Goal: Information Seeking & Learning: Understand process/instructions

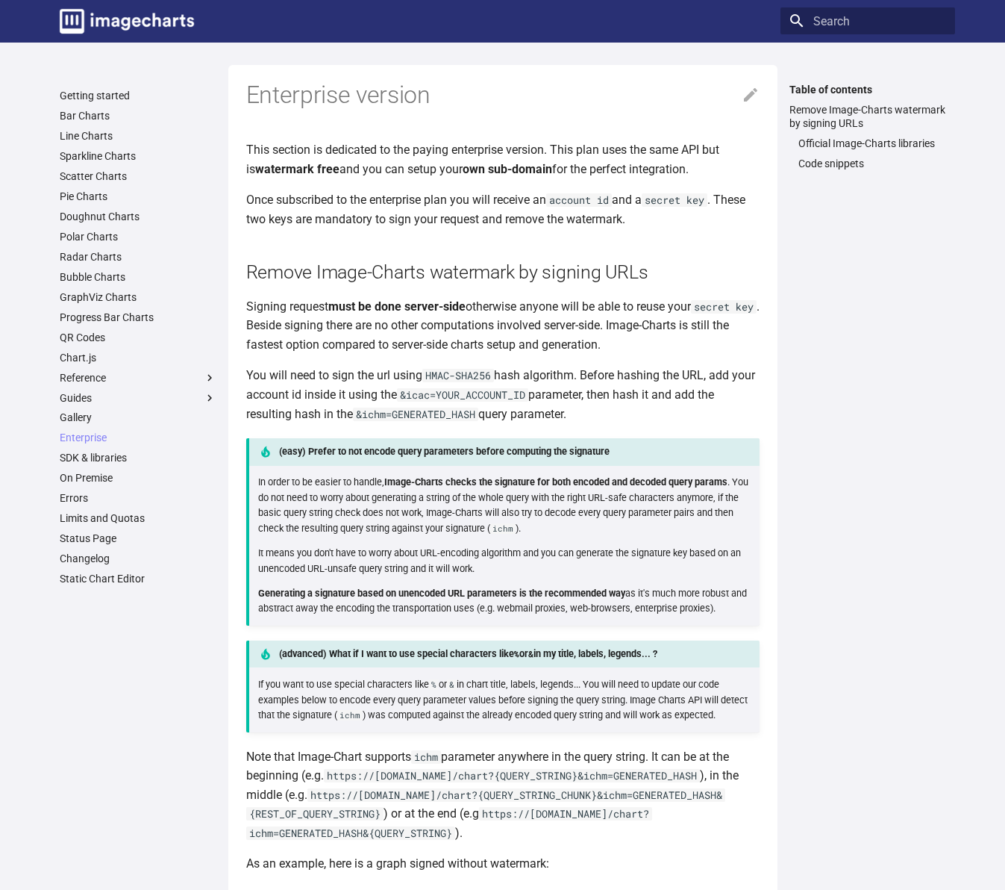
click at [473, 374] on code "HMAC-SHA256" at bounding box center [458, 375] width 72 height 13
click at [481, 374] on code "HMAC-SHA256" at bounding box center [458, 375] width 72 height 13
drag, startPoint x: 493, startPoint y: 375, endPoint x: 431, endPoint y: 375, distance: 61.9
click at [431, 375] on code "HMAC-SHA256" at bounding box center [458, 375] width 72 height 13
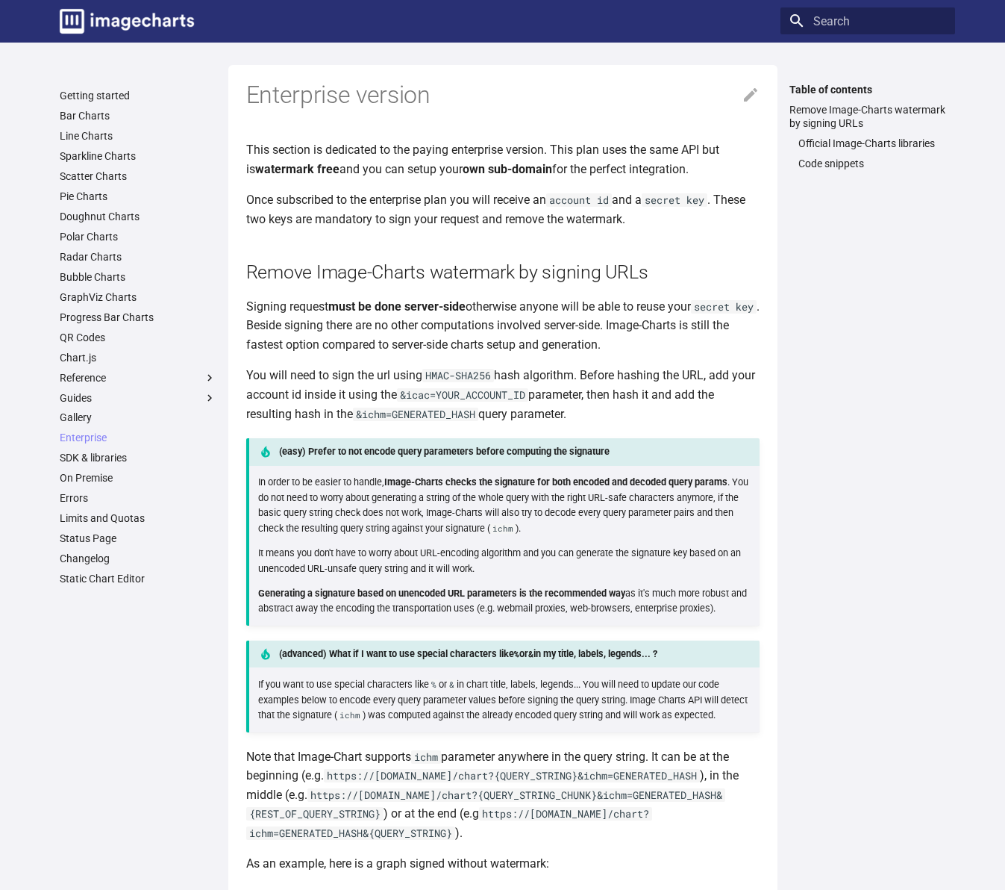
click at [375, 416] on code "&ichm=GENERATED_HASH" at bounding box center [415, 414] width 125 height 13
copy code "ichm"
copy code "&icac"
drag, startPoint x: 425, startPoint y: 396, endPoint x: 461, endPoint y: 394, distance: 35.1
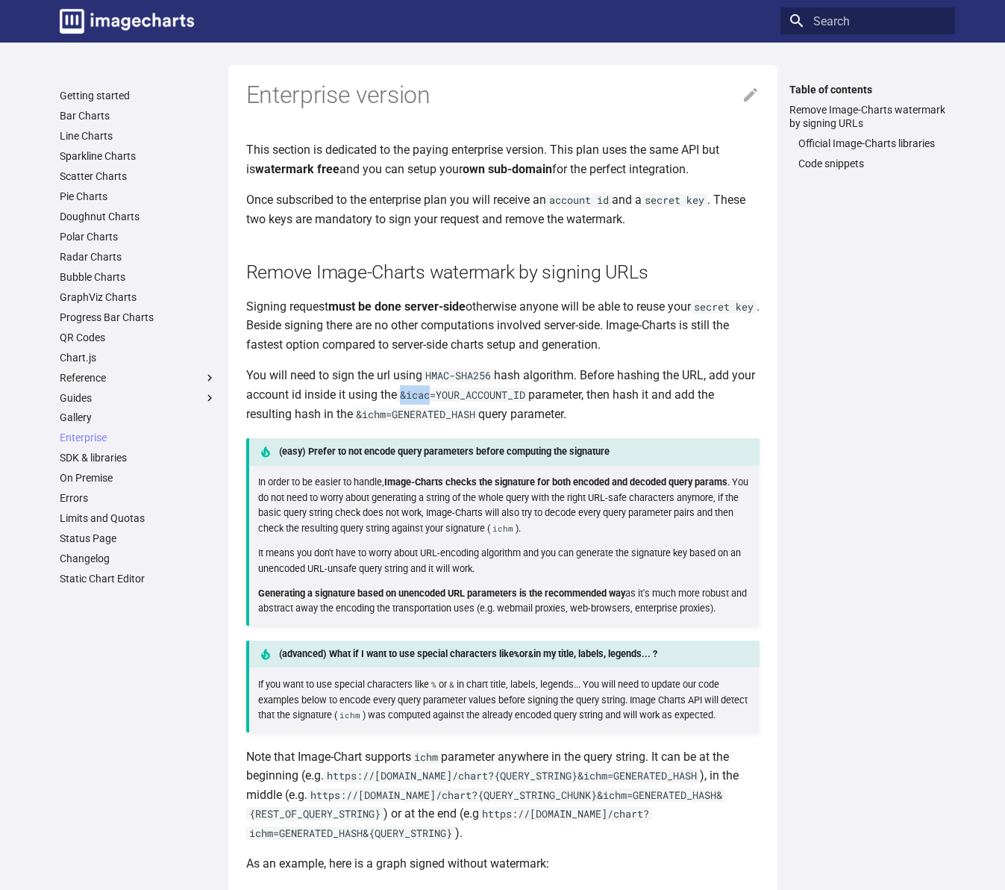
click at [461, 394] on code "&icac=YOUR_ACCOUNT_ID" at bounding box center [462, 394] width 131 height 13
click at [849, 119] on link "Remove Image-Charts watermark by signing URLs" at bounding box center [868, 116] width 157 height 27
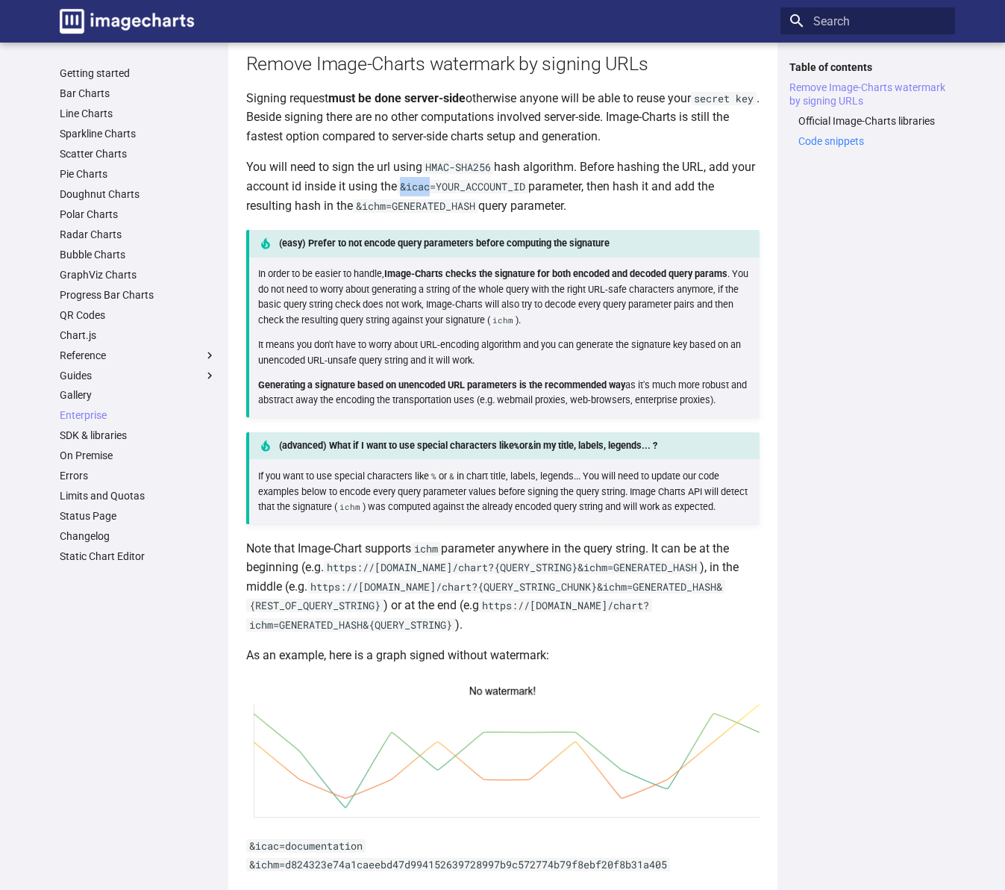
click at [827, 140] on link "Code snippets" at bounding box center [873, 140] width 148 height 13
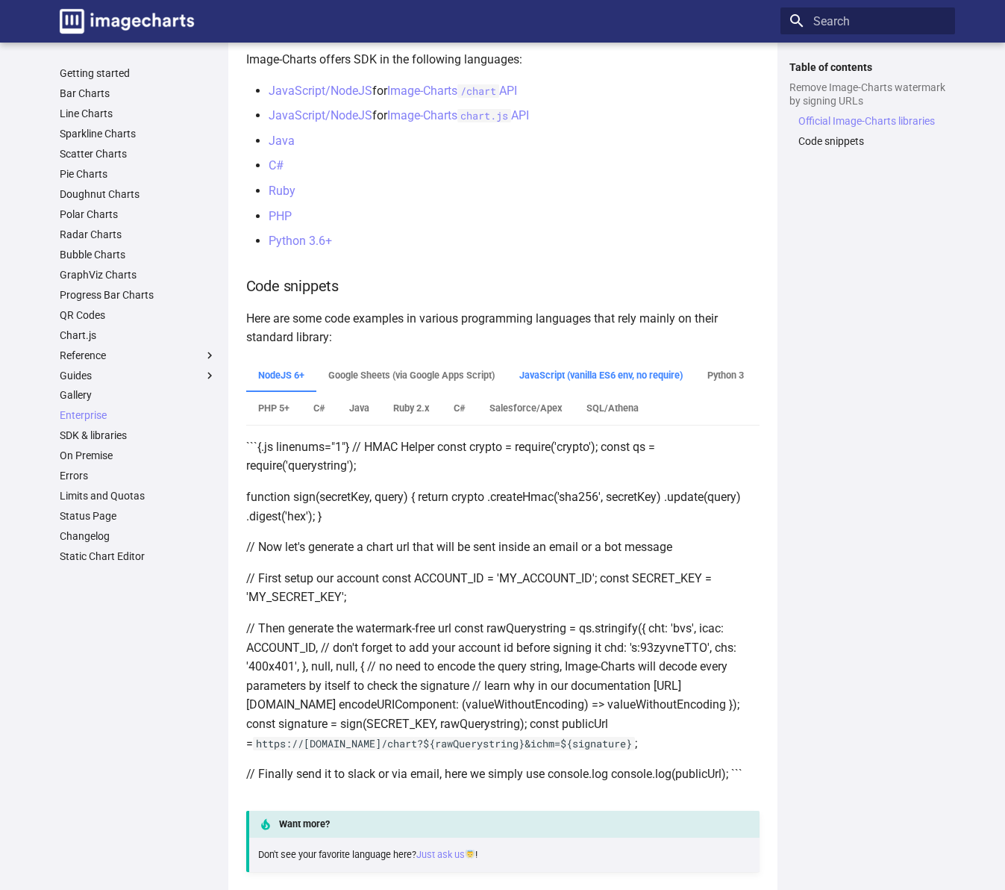
scroll to position [1140, 0]
click at [381, 408] on label "Java" at bounding box center [359, 409] width 44 height 33
click at [250, 362] on input "Java" at bounding box center [250, 362] width 0 height 0
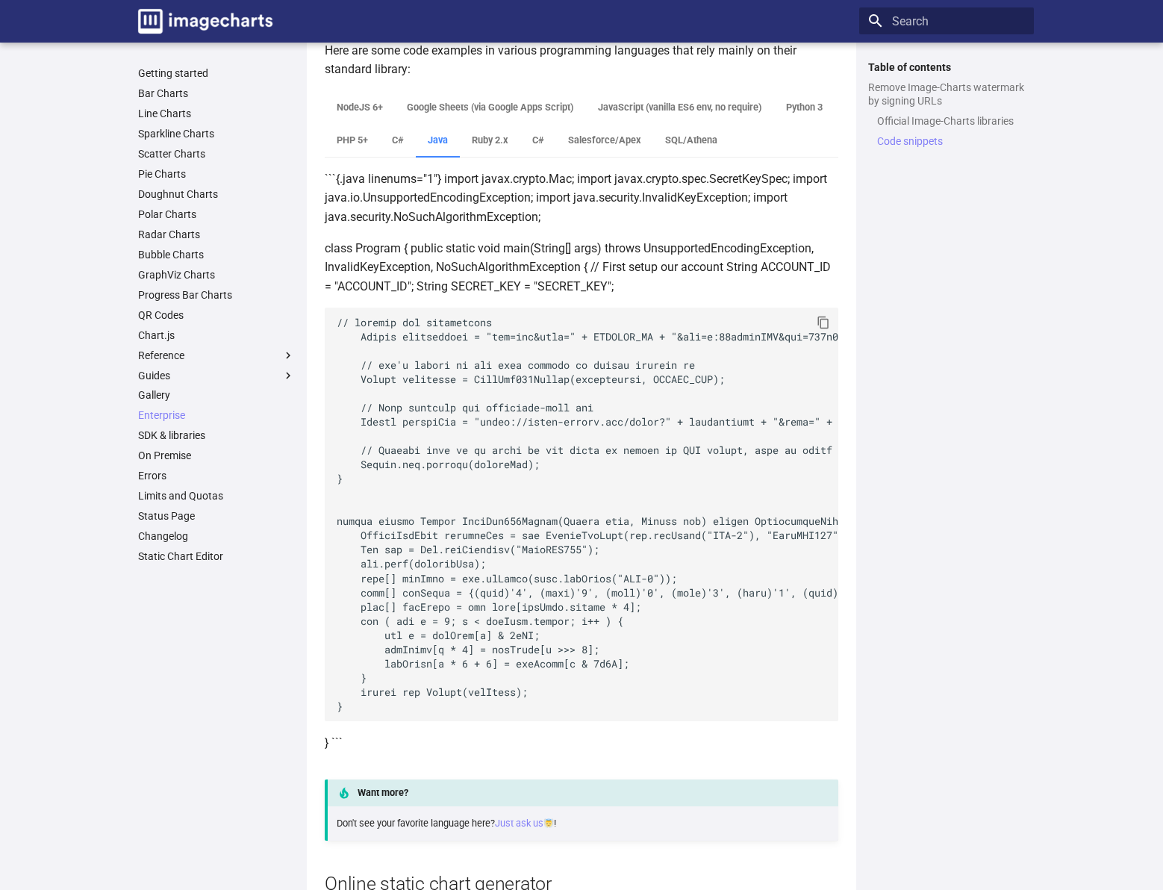
scroll to position [1409, 0]
drag, startPoint x: 359, startPoint y: 708, endPoint x: 305, endPoint y: 519, distance: 197.0
click at [305, 519] on div "Getting started Bar Charts Line Charts Sparkline Charts Scatter Charts Pie Char…" at bounding box center [581, 5] width 911 height 2699
copy code "public static String HmacSha256Digest(String data, String key) throws Unsupport…"
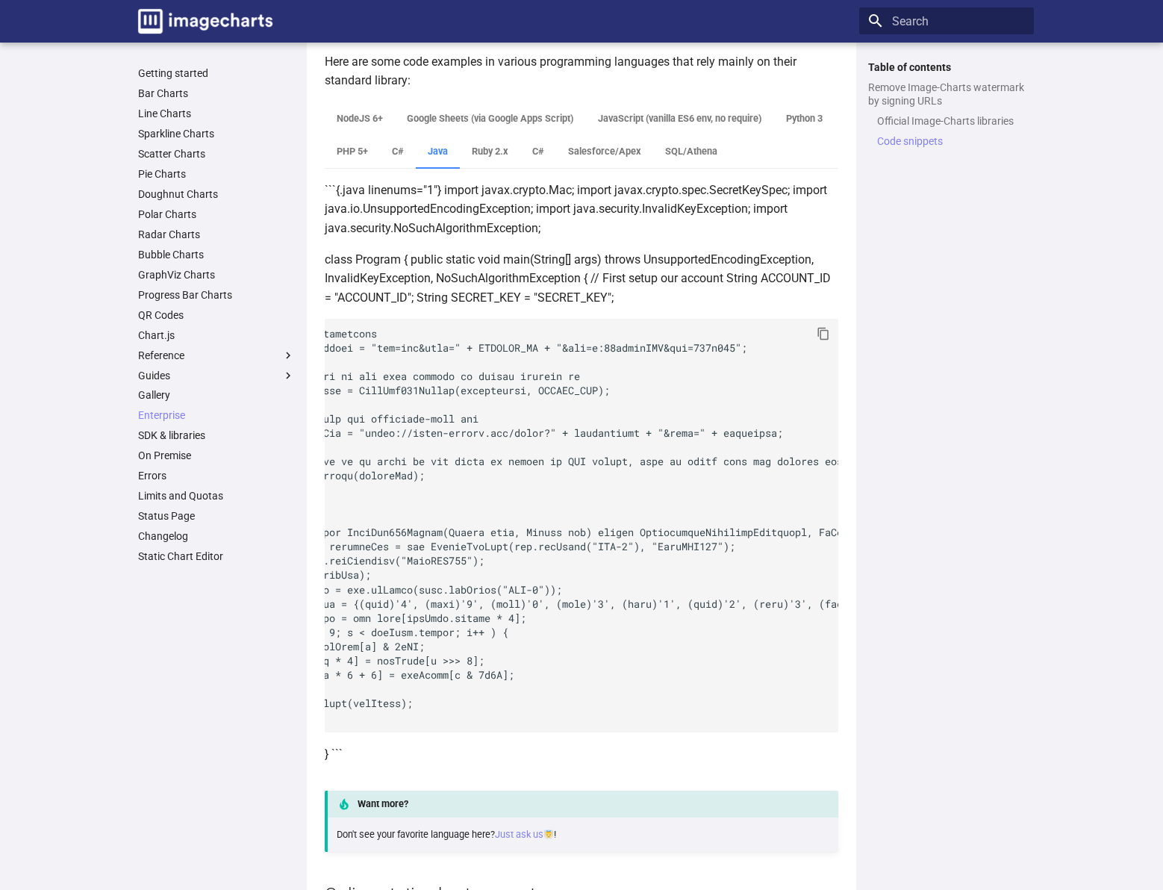
scroll to position [0, 116]
click at [617, 433] on code at bounding box center [582, 525] width 514 height 413
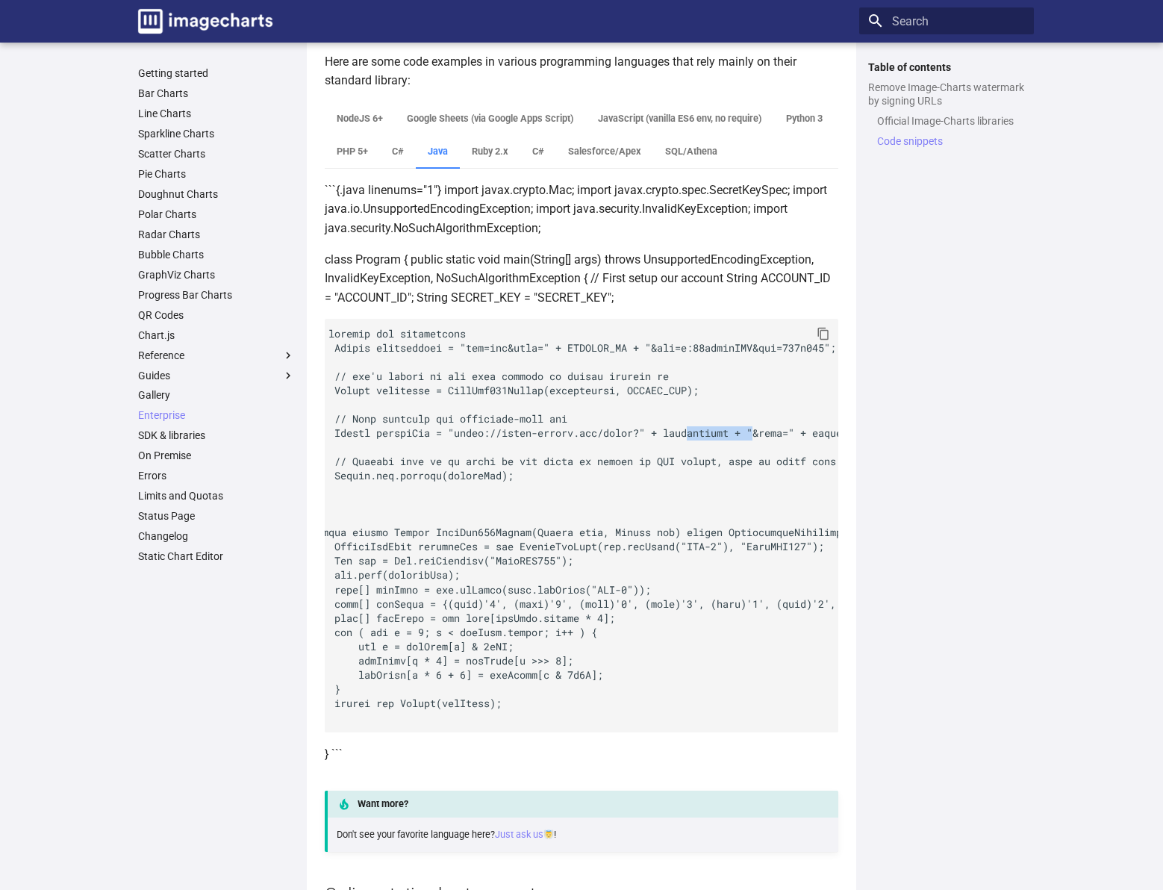
scroll to position [0, 0]
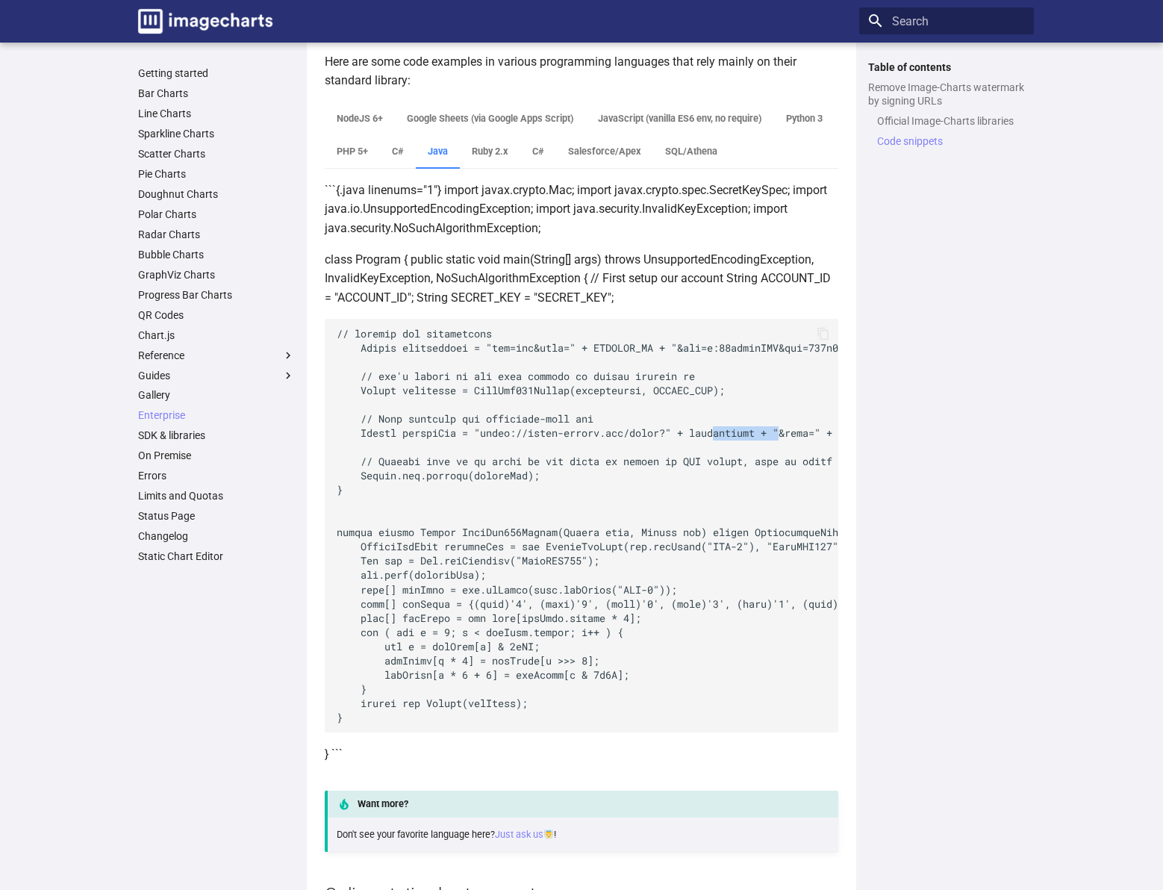
drag, startPoint x: 371, startPoint y: 717, endPoint x: 320, endPoint y: 329, distance: 391.4
click at [320, 329] on div "Enterprise version This section is dedicated to the paying enterprise version. …" at bounding box center [581, 17] width 549 height 2699
copy code "// specify you querystring String querystring = "cht=bvs&icac=" + ACCOUNT_ID + …"
click at [658, 493] on code at bounding box center [582, 525] width 514 height 413
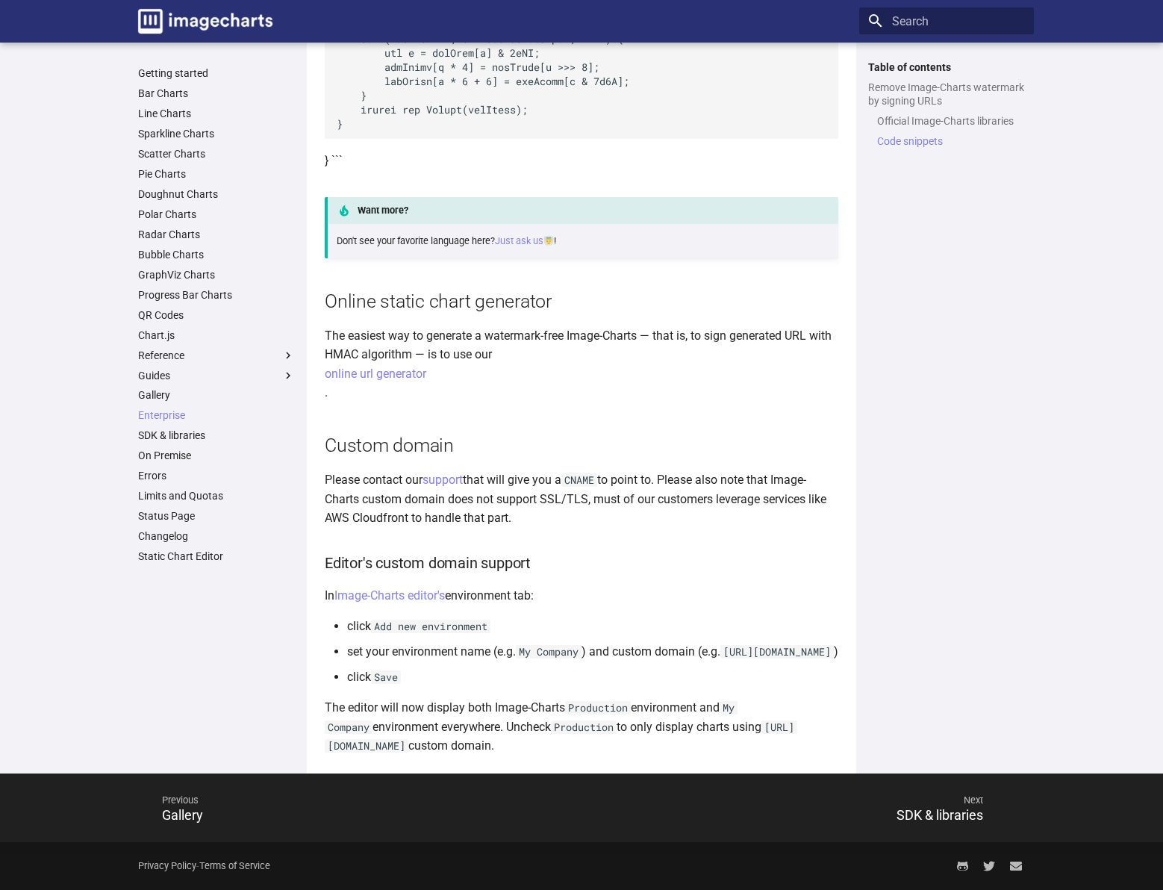
scroll to position [2018, 0]
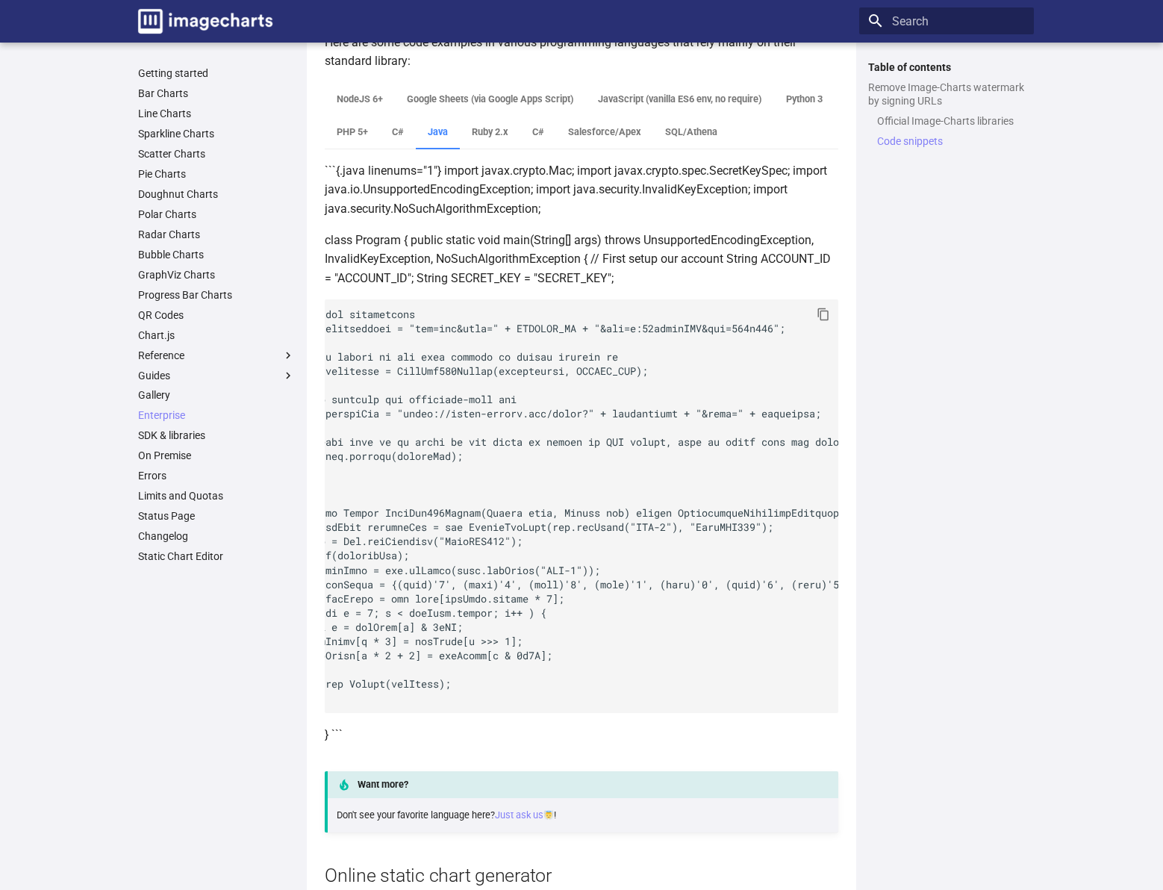
scroll to position [0, 79]
click at [652, 410] on code at bounding box center [582, 505] width 514 height 413
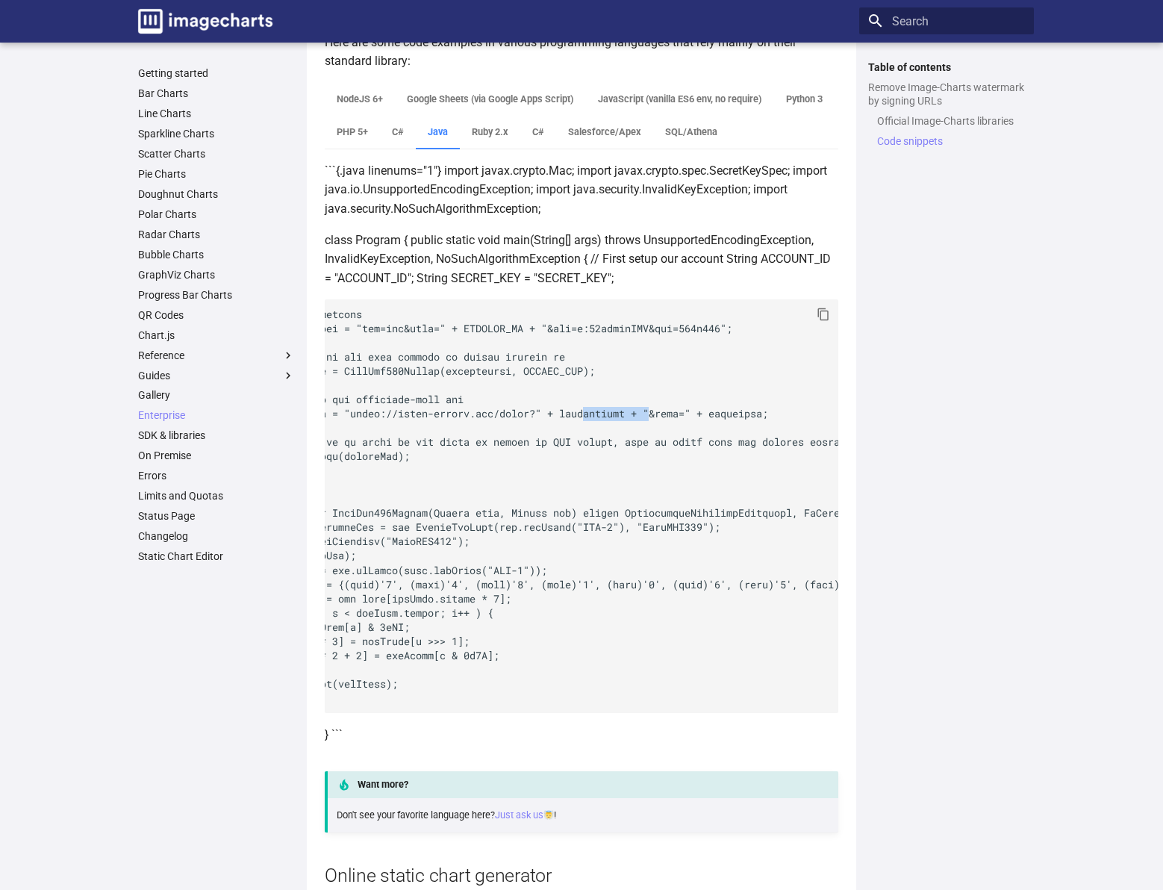
scroll to position [0, 132]
drag, startPoint x: 652, startPoint y: 410, endPoint x: 688, endPoint y: 409, distance: 35.8
click at [687, 409] on code at bounding box center [582, 505] width 514 height 413
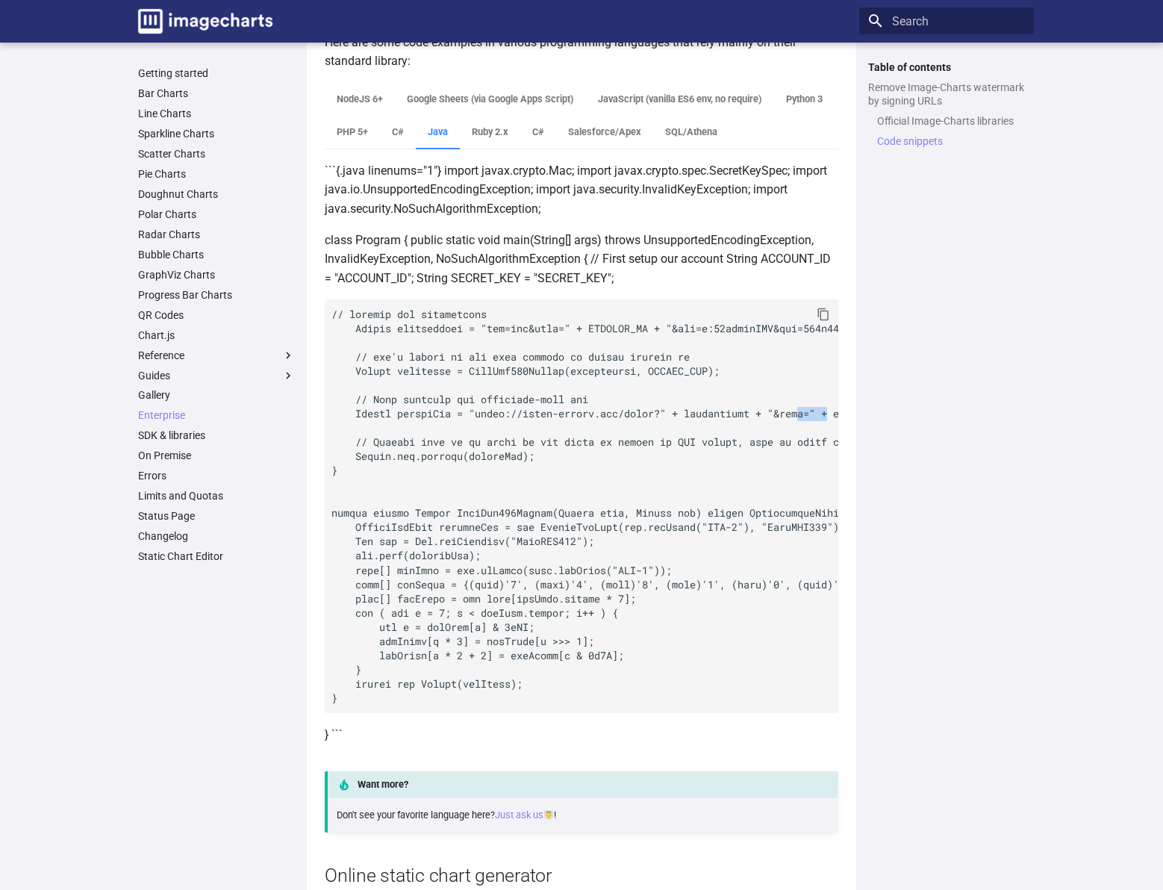
scroll to position [0, 0]
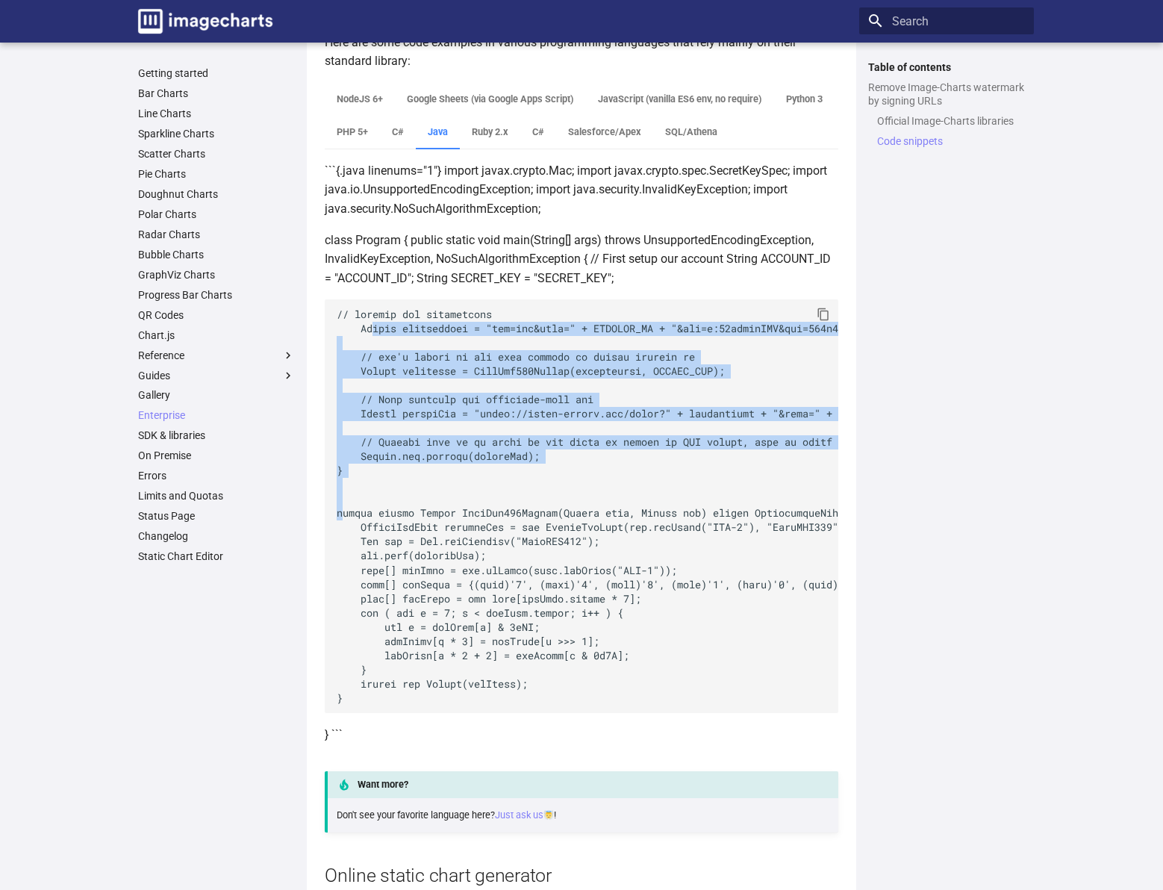
drag, startPoint x: 352, startPoint y: 327, endPoint x: 458, endPoint y: 470, distance: 178.7
click at [458, 470] on code at bounding box center [582, 505] width 514 height 413
copy code "String querystring = "cht=bvs&icac=" + ACCOUNT_ID + "&chd=s:93zyvneTTO&chs=400x…"
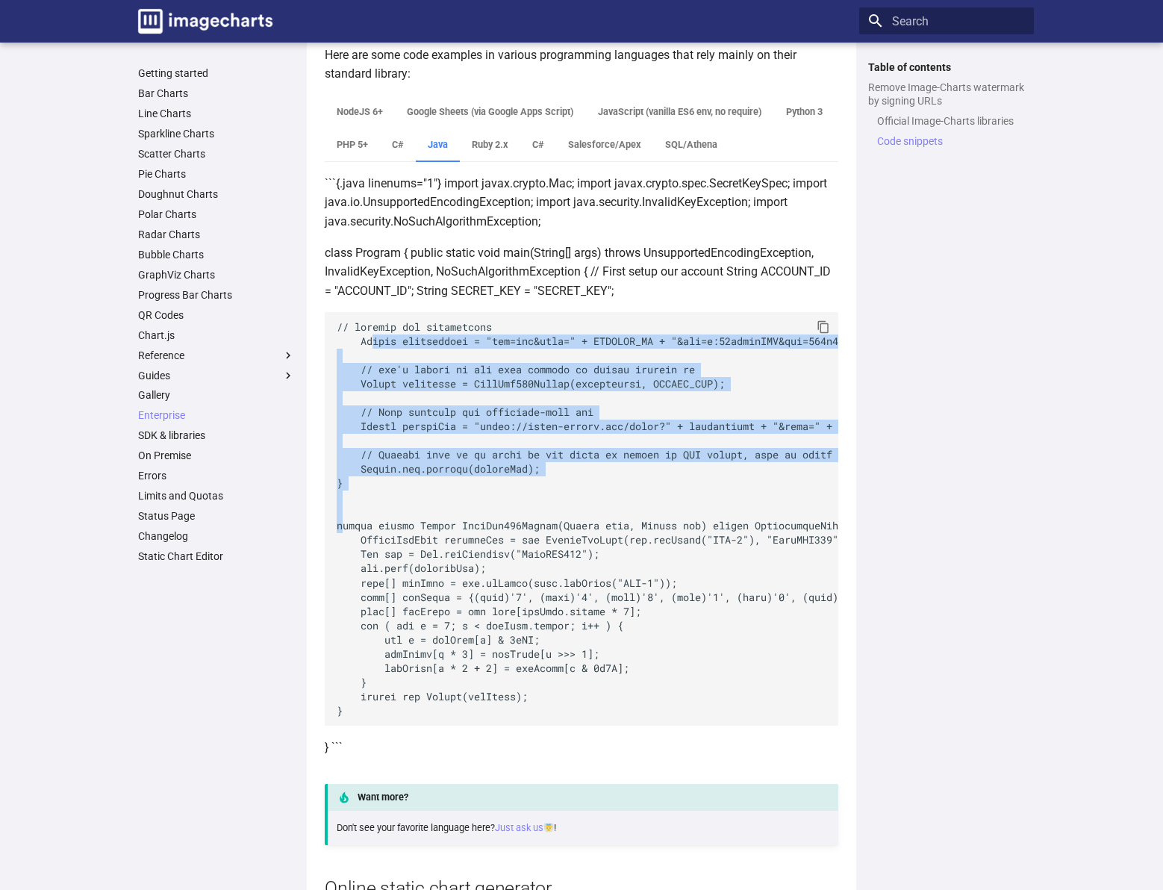
scroll to position [1407, 0]
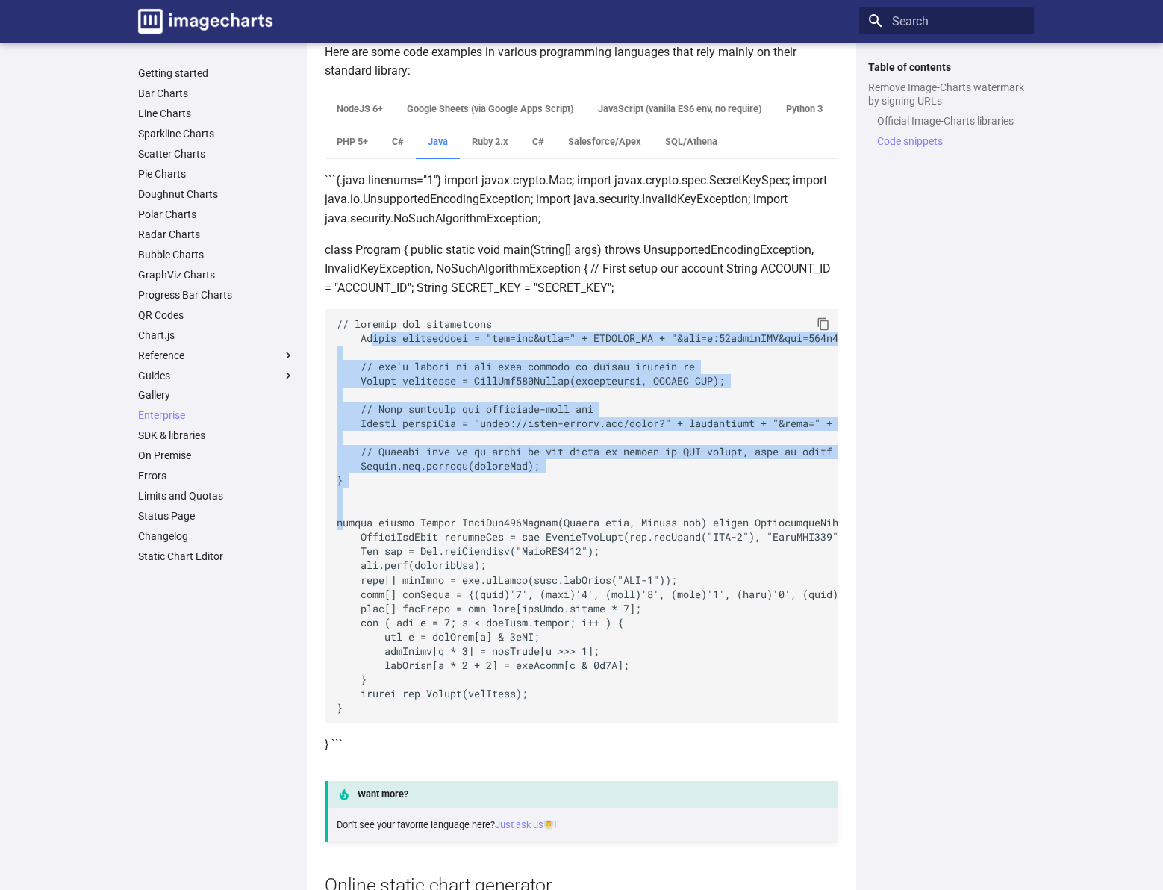
click at [508, 347] on code at bounding box center [582, 515] width 514 height 413
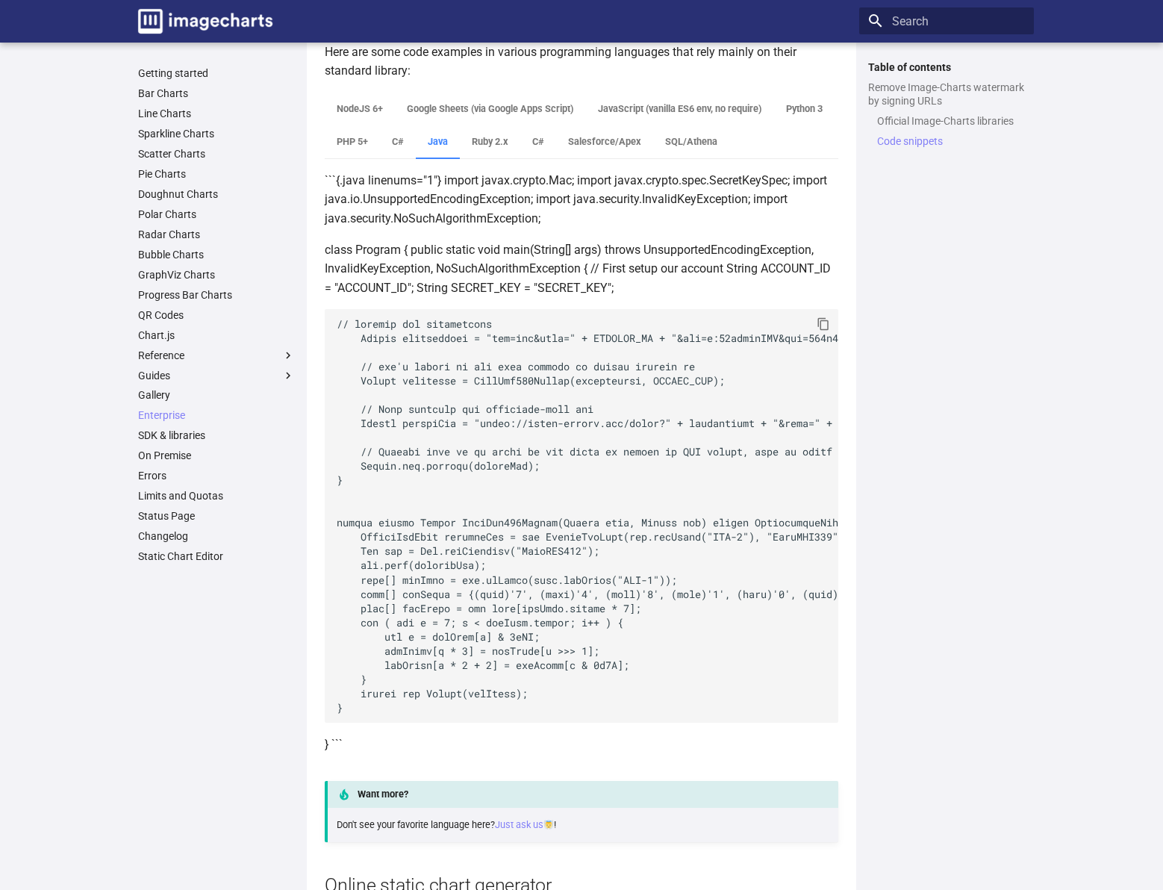
click at [501, 340] on code at bounding box center [582, 515] width 514 height 413
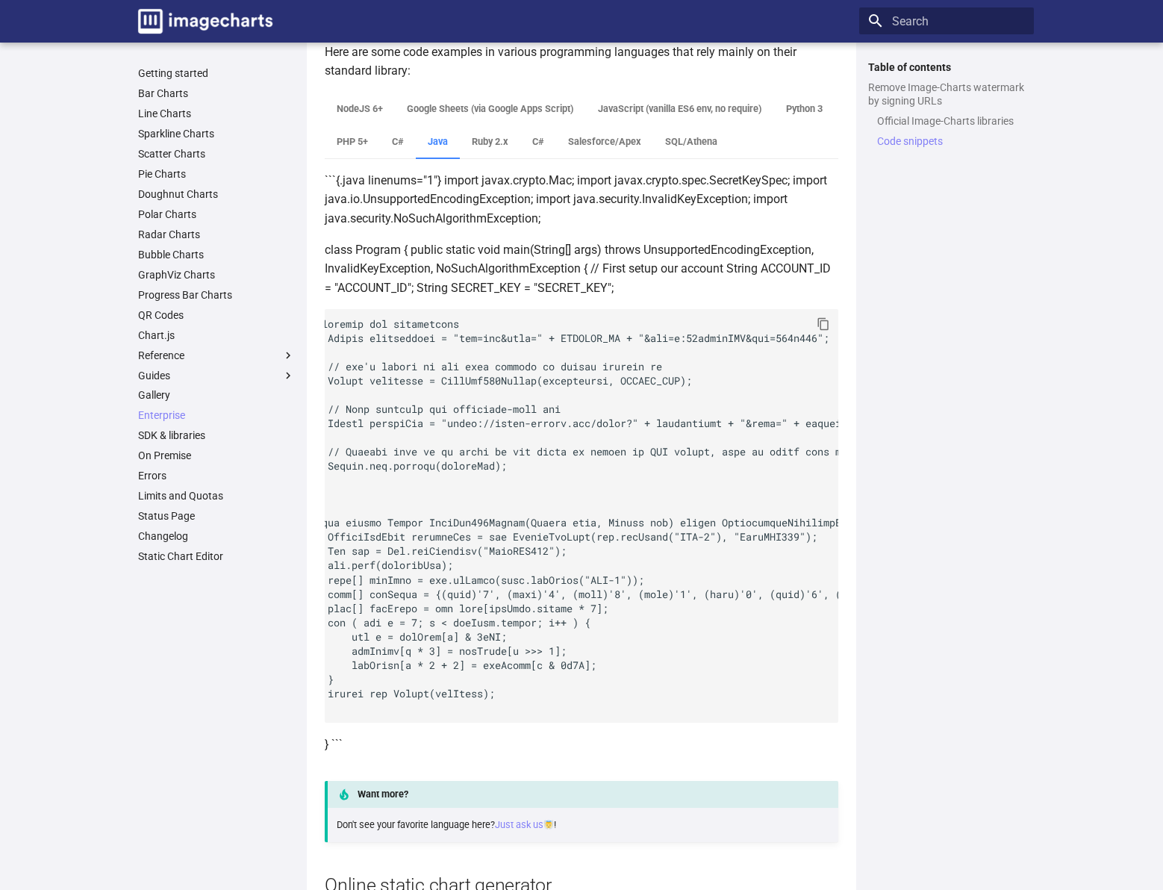
scroll to position [0, 31]
click at [578, 381] on code at bounding box center [582, 515] width 514 height 413
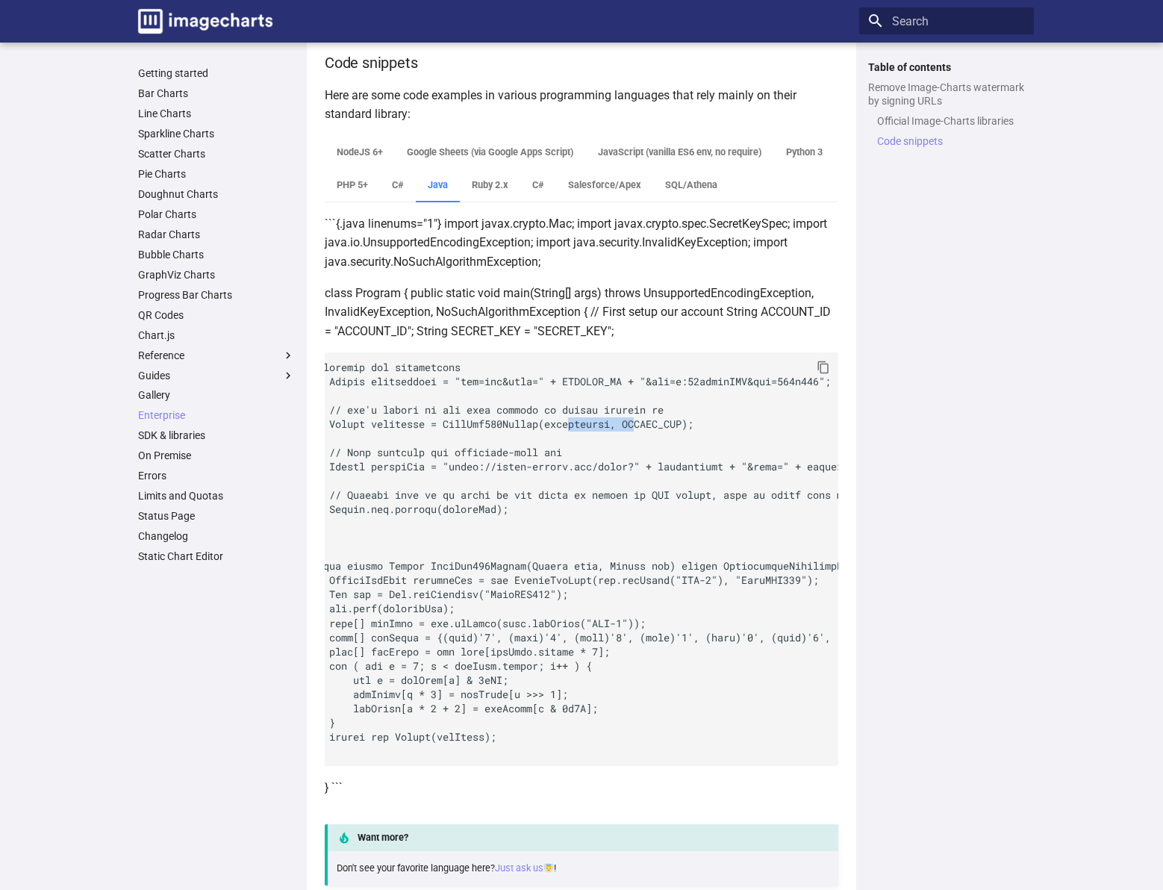
scroll to position [1361, 0]
click at [512, 387] on code at bounding box center [582, 561] width 514 height 413
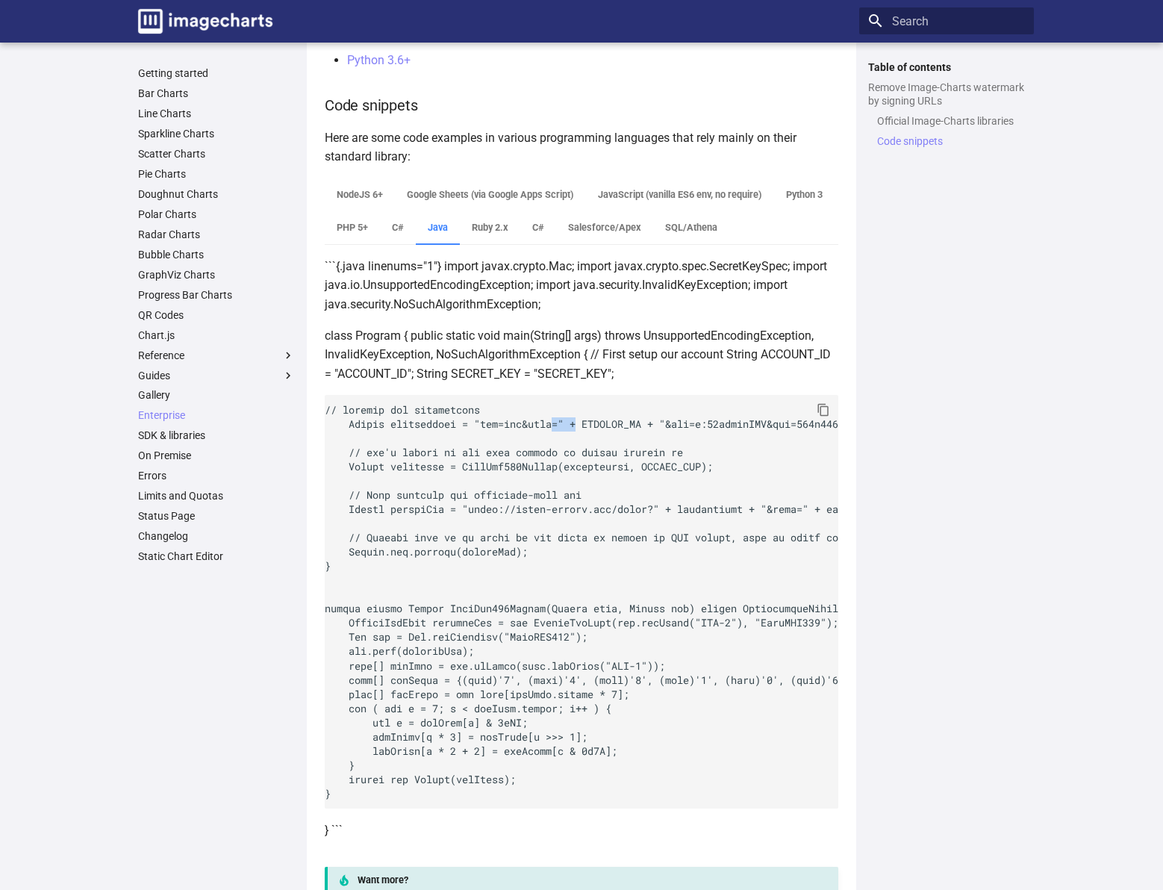
scroll to position [1320, 0]
click at [493, 425] on code at bounding box center [582, 602] width 514 height 413
copy code "cht"
click at [546, 342] on p "class Program { public static void main(String[] args) throws UnsupportedEncodi…" at bounding box center [582, 356] width 514 height 57
